Goal: Task Accomplishment & Management: Use online tool/utility

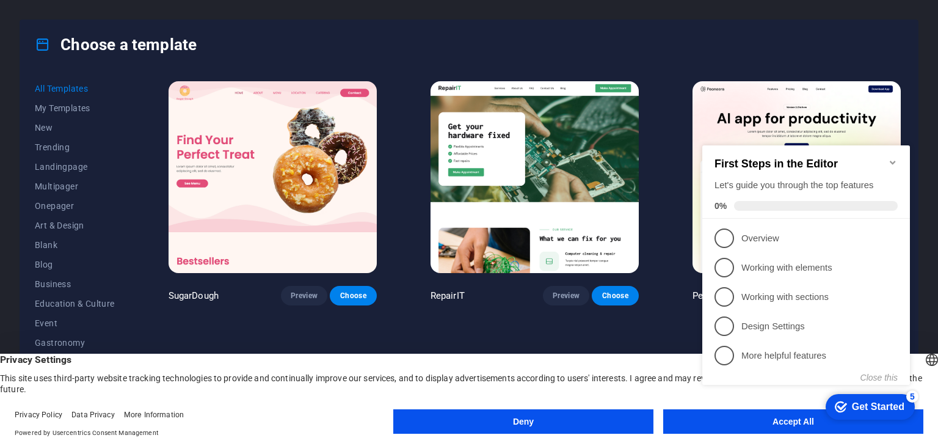
click at [893, 159] on icon "Minimize checklist" at bounding box center [893, 163] width 10 height 10
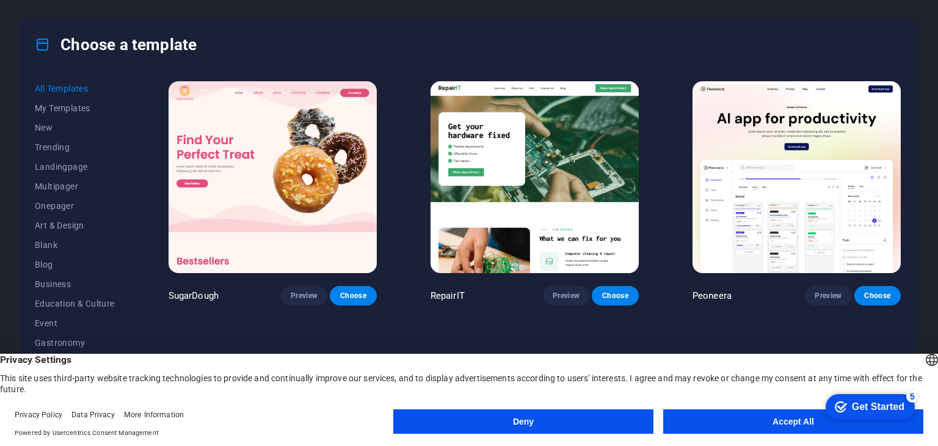
click at [759, 413] on button "Accept All" at bounding box center [793, 421] width 260 height 24
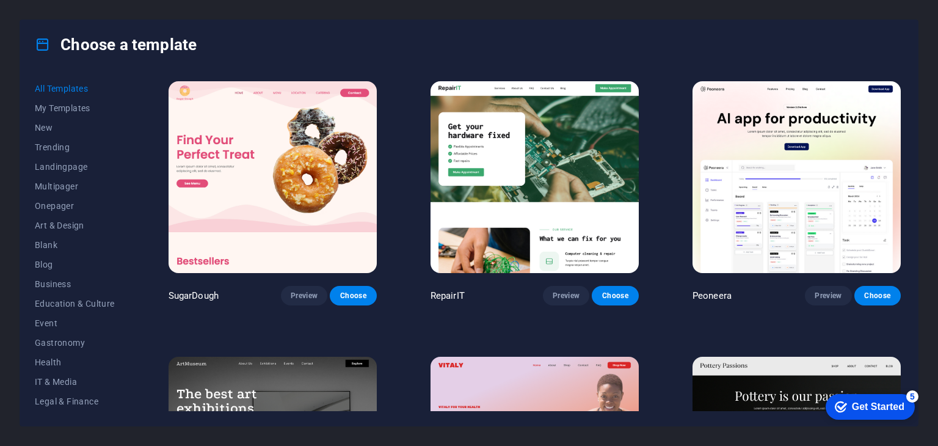
drag, startPoint x: 903, startPoint y: 85, endPoint x: 896, endPoint y: 139, distance: 54.8
click at [896, 139] on div "All Templates My Templates New Trending Landingpage Multipager Onepager Art & D…" at bounding box center [469, 247] width 898 height 357
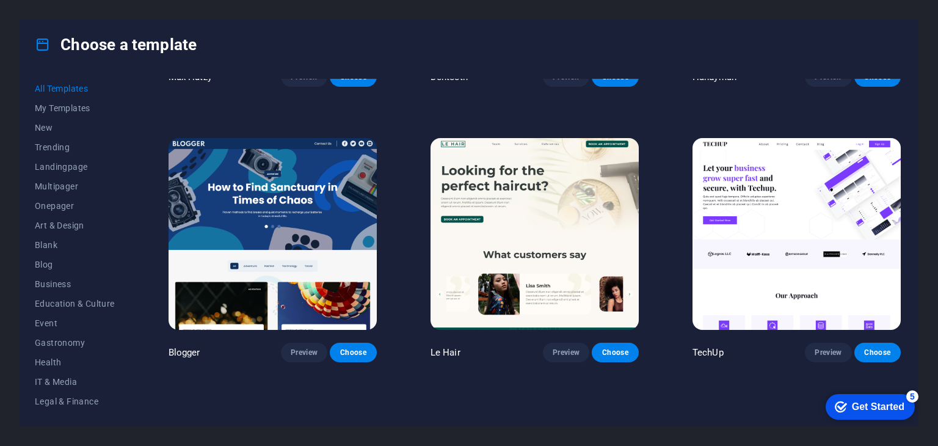
scroll to position [5476, 0]
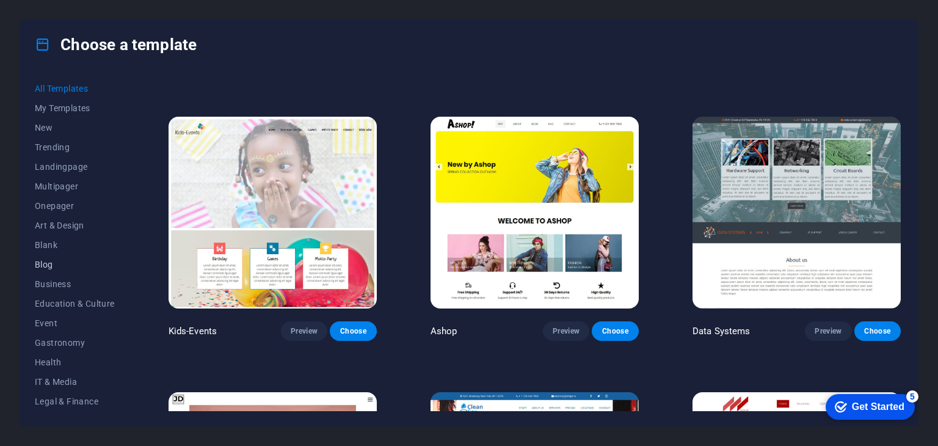
click at [48, 263] on span "Blog" at bounding box center [75, 264] width 80 height 10
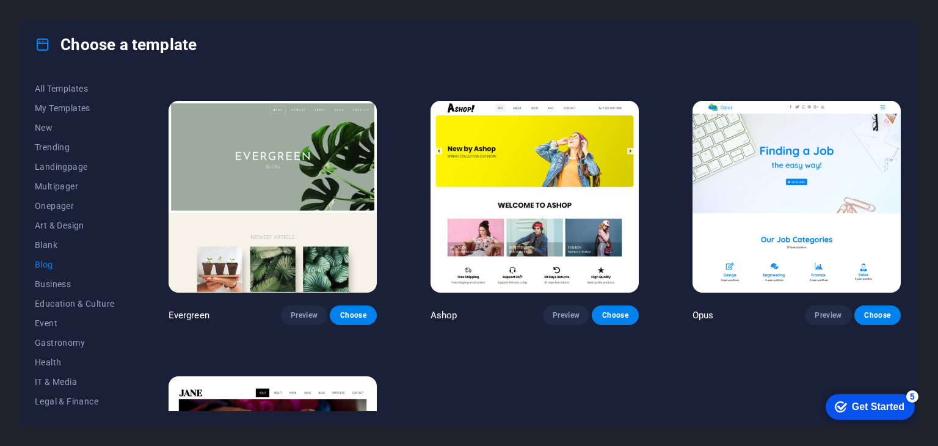
scroll to position [24, 0]
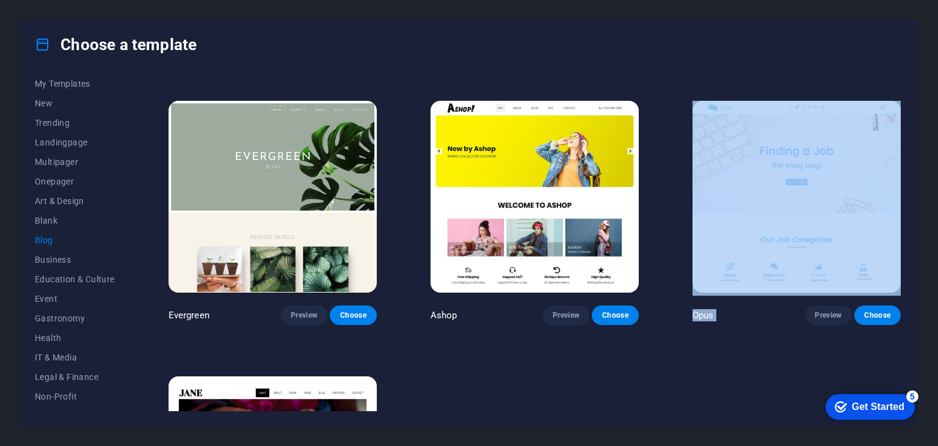
drag, startPoint x: 899, startPoint y: 369, endPoint x: 911, endPoint y: 276, distance: 94.2
click at [911, 276] on div "All Templates My Templates New Trending Landingpage Multipager Onepager Art & D…" at bounding box center [469, 247] width 898 height 357
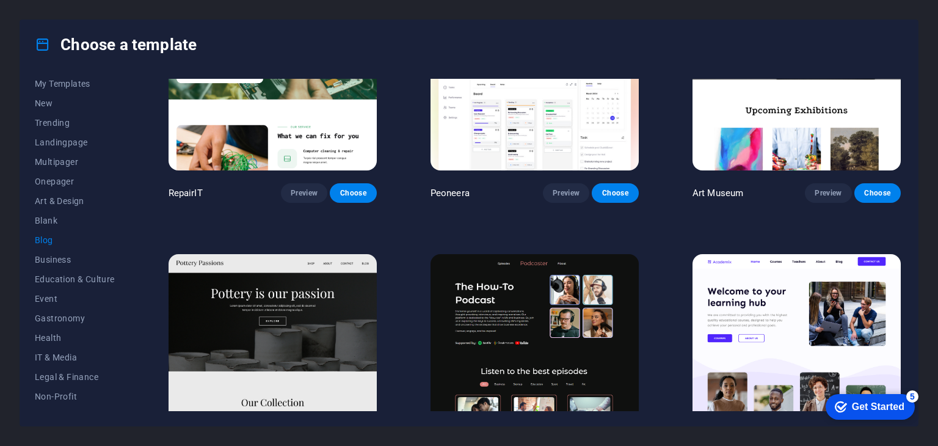
scroll to position [0, 0]
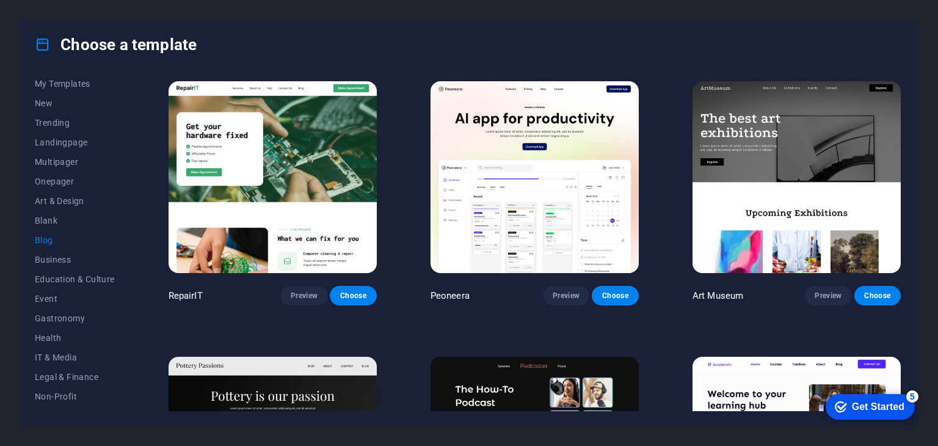
click at [42, 237] on span "Blog" at bounding box center [75, 240] width 80 height 10
click at [46, 239] on span "Blog" at bounding box center [75, 240] width 80 height 10
click at [47, 258] on span "Business" at bounding box center [75, 260] width 80 height 10
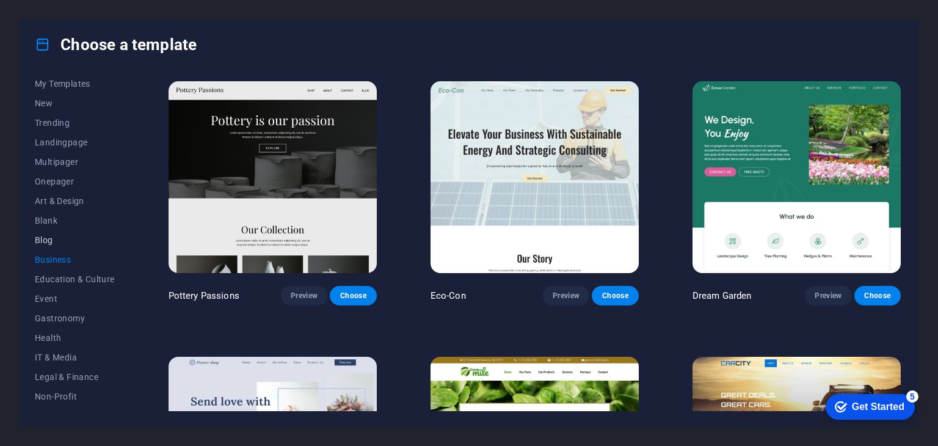
click at [44, 241] on span "Blog" at bounding box center [75, 240] width 80 height 10
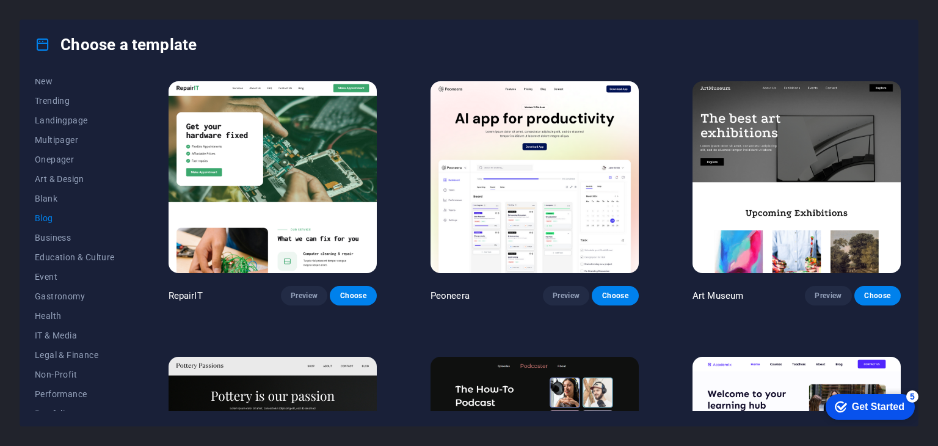
scroll to position [49, 0]
drag, startPoint x: 900, startPoint y: 120, endPoint x: 904, endPoint y: 147, distance: 26.5
click at [904, 147] on div "All Templates My Templates New Trending Landingpage Multipager Onepager Art & D…" at bounding box center [469, 247] width 898 height 357
drag, startPoint x: 903, startPoint y: 101, endPoint x: 903, endPoint y: 128, distance: 26.9
click at [903, 128] on div "All Templates My Templates New Trending Landingpage Multipager Onepager Art & D…" at bounding box center [469, 247] width 898 height 357
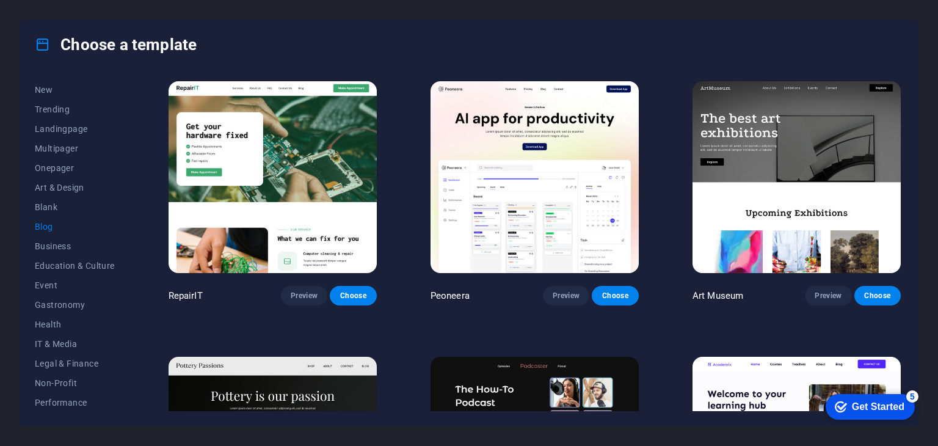
scroll to position [37, 0]
click at [42, 208] on span "Blank" at bounding box center [75, 208] width 80 height 10
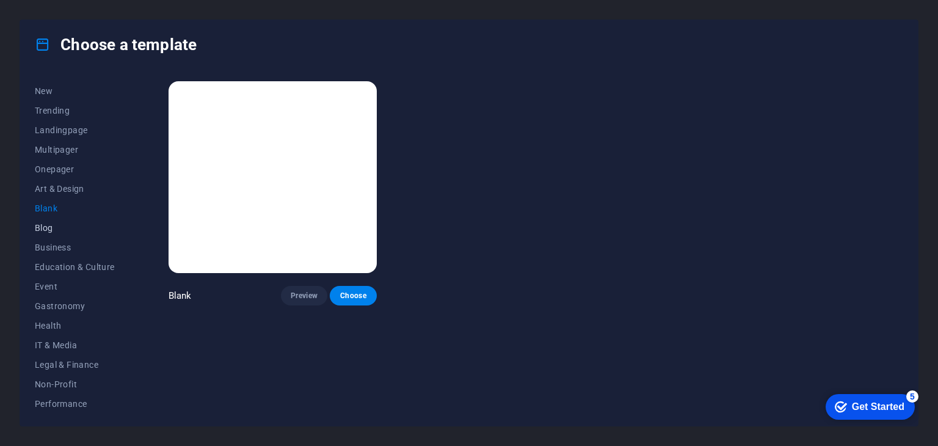
click at [44, 230] on span "Blog" at bounding box center [75, 228] width 80 height 10
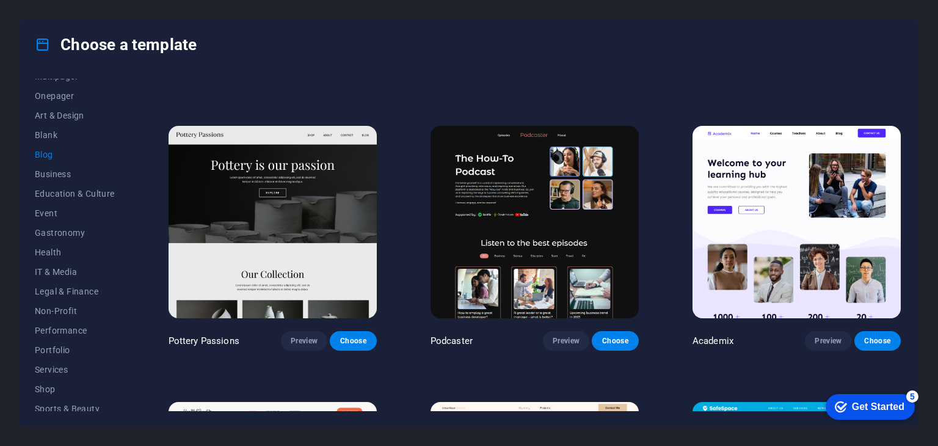
scroll to position [238, 0]
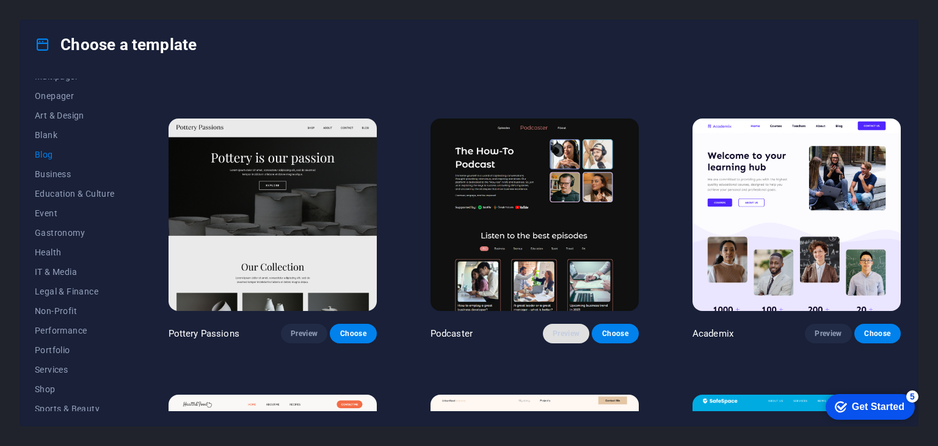
click at [554, 328] on span "Preview" at bounding box center [566, 333] width 27 height 10
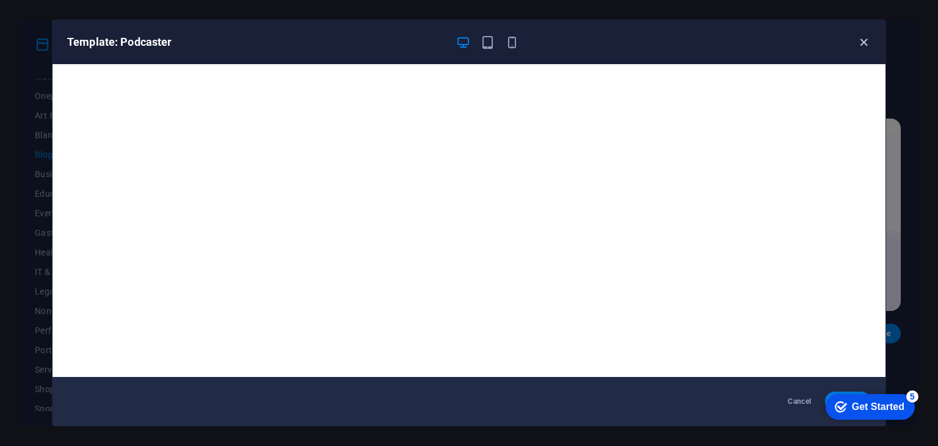
click at [862, 38] on icon "button" at bounding box center [864, 42] width 14 height 14
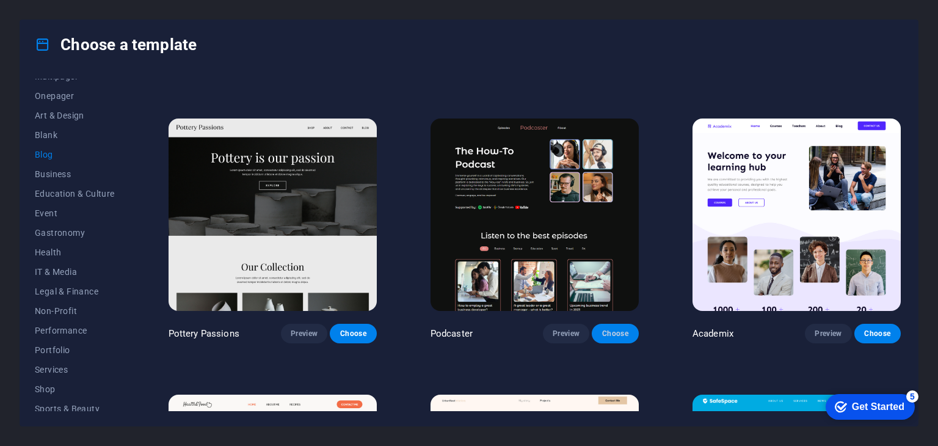
click at [625, 335] on button "Choose" at bounding box center [615, 334] width 46 height 20
